Goal: Task Accomplishment & Management: Manage account settings

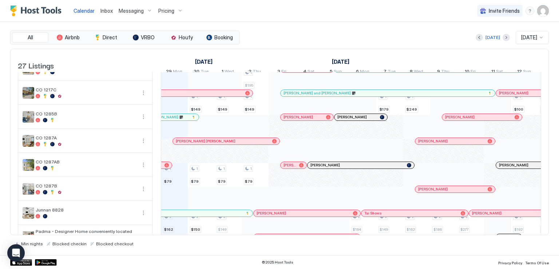
scroll to position [399, 0]
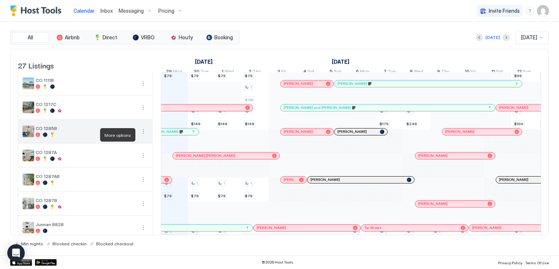
click at [143, 135] on button "More options" at bounding box center [143, 131] width 9 height 9
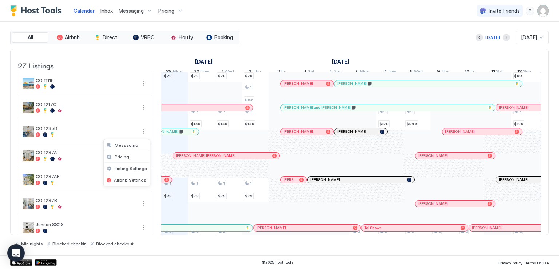
click at [88, 129] on div at bounding box center [279, 134] width 559 height 269
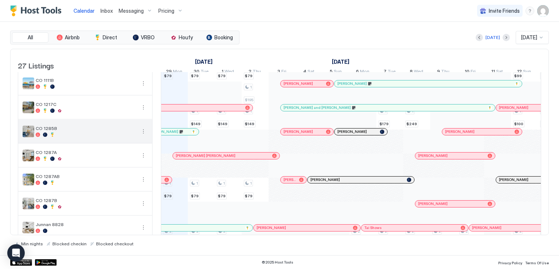
click at [140, 136] on button "More options" at bounding box center [143, 131] width 9 height 9
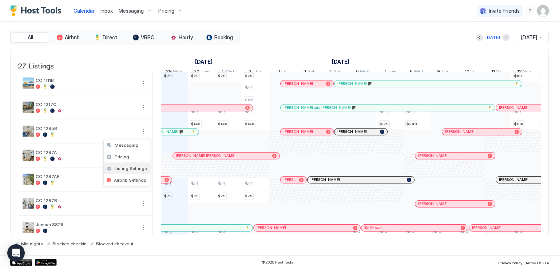
click at [125, 167] on span "Listing Settings" at bounding box center [131, 167] width 32 height 5
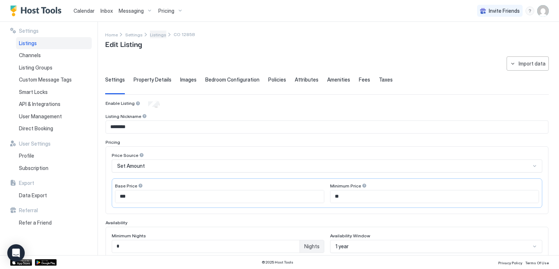
click at [151, 37] on span "Listings" at bounding box center [158, 34] width 16 height 5
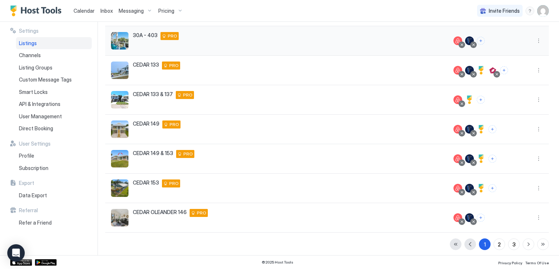
scroll to position [155, 0]
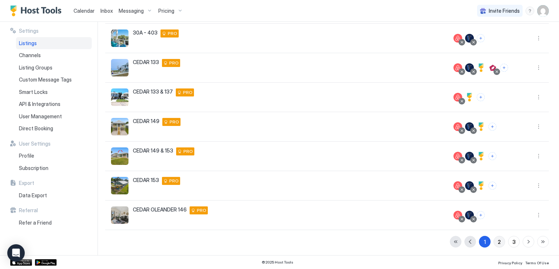
click at [497, 242] on div "2" at bounding box center [498, 242] width 3 height 8
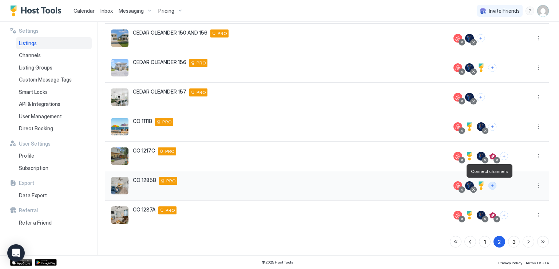
click at [488, 186] on button "Connect channels" at bounding box center [492, 185] width 8 height 8
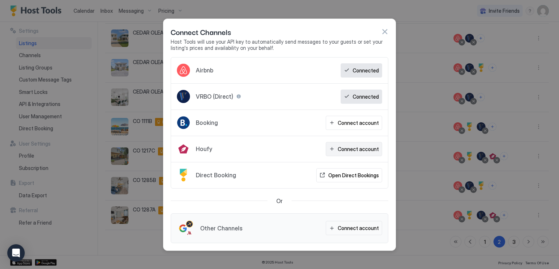
click at [346, 150] on div "Connect account" at bounding box center [357, 149] width 41 height 8
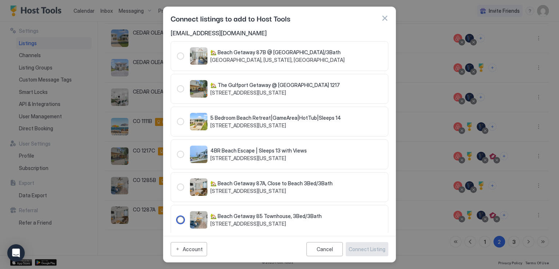
click at [180, 223] on div "247498" at bounding box center [180, 219] width 7 height 7
click at [367, 249] on div "Connect Listing" at bounding box center [366, 249] width 37 height 8
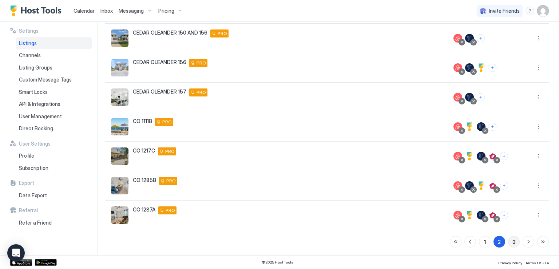
click at [508, 241] on button "3" at bounding box center [514, 242] width 12 height 12
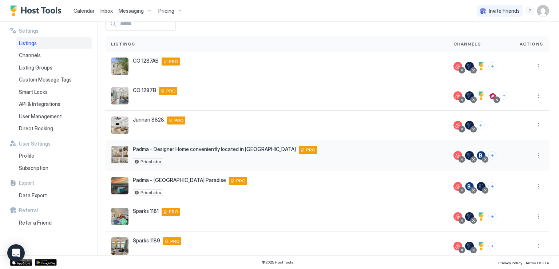
scroll to position [70, 0]
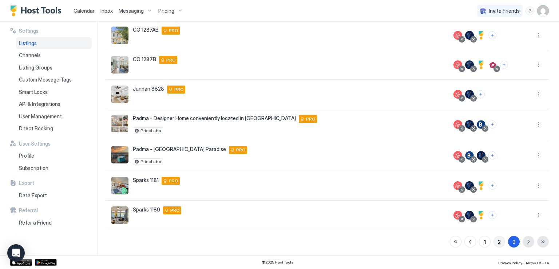
click at [496, 241] on button "2" at bounding box center [499, 242] width 12 height 12
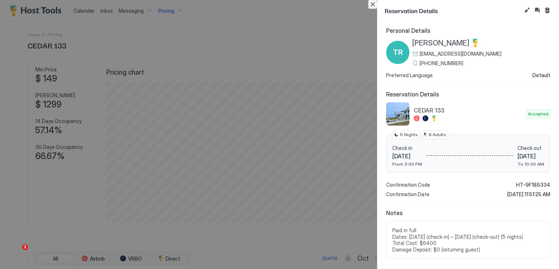
scroll to position [140, 419]
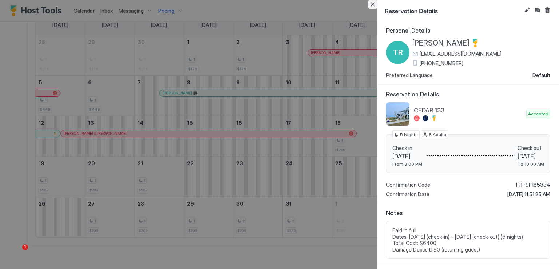
click at [372, 5] on button "Close" at bounding box center [372, 4] width 9 height 9
